Goal: Task Accomplishment & Management: Use online tool/utility

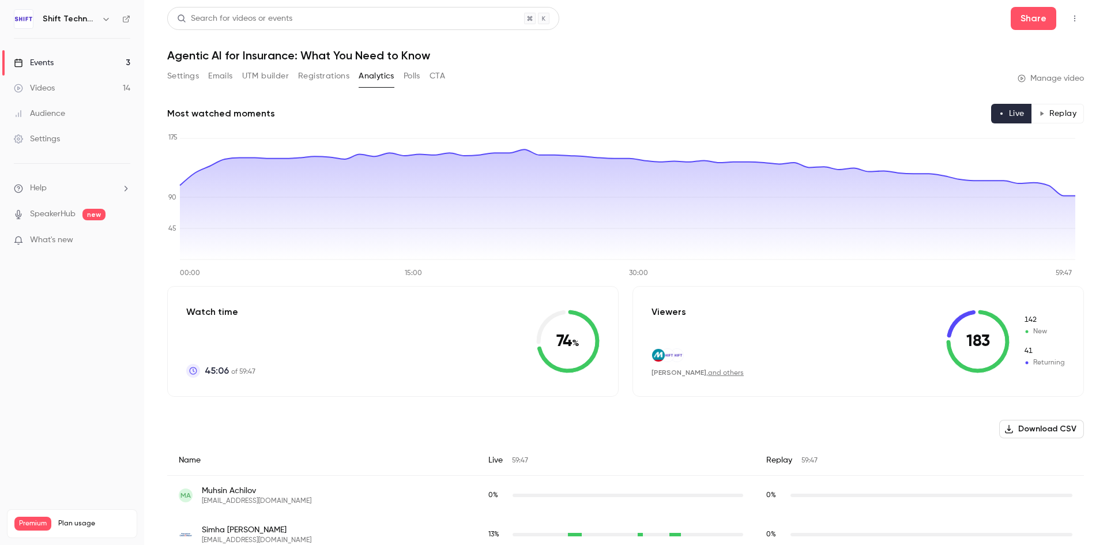
click at [413, 76] on button "Polls" at bounding box center [411, 76] width 17 height 18
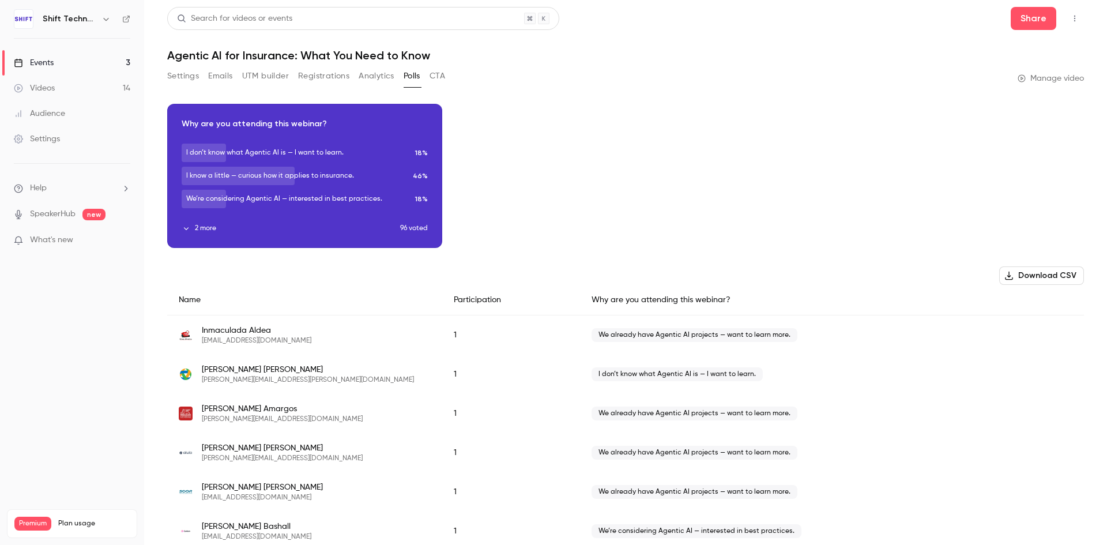
click at [367, 75] on button "Analytics" at bounding box center [377, 76] width 36 height 18
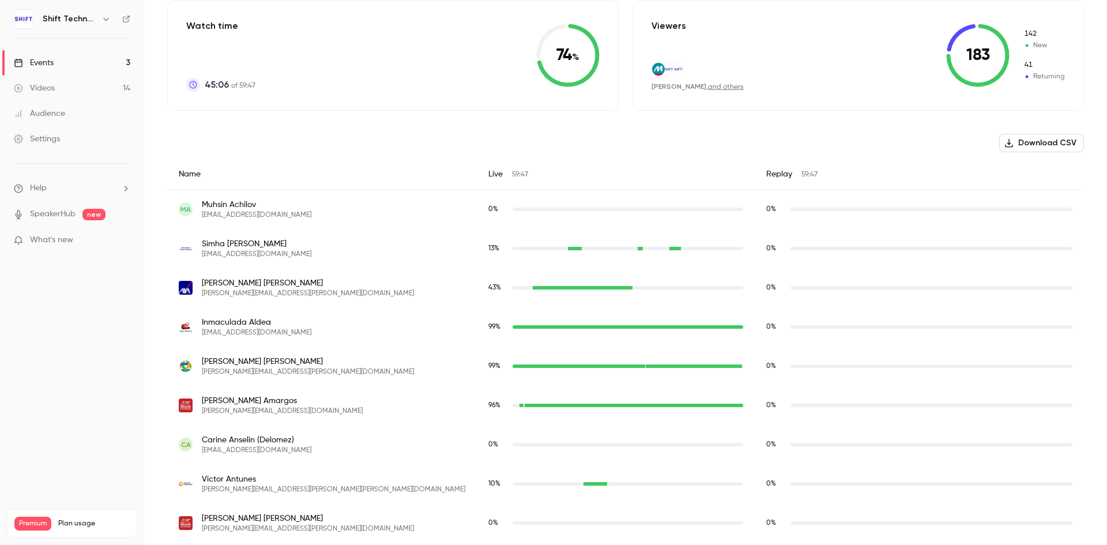
scroll to position [288, 0]
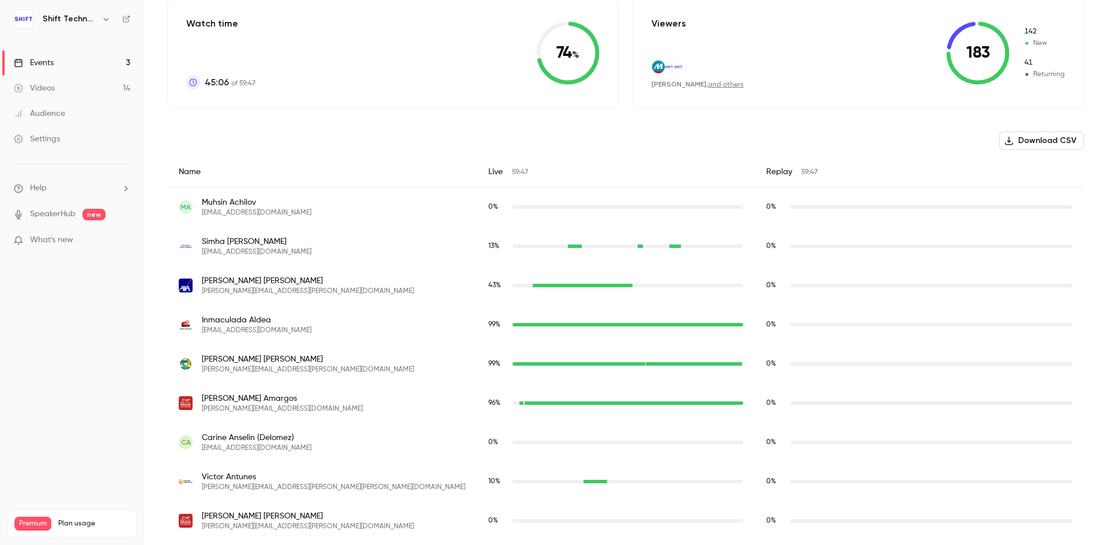
click at [1029, 140] on button "Download CSV" at bounding box center [1041, 140] width 85 height 18
